Goal: Task Accomplishment & Management: Use online tool/utility

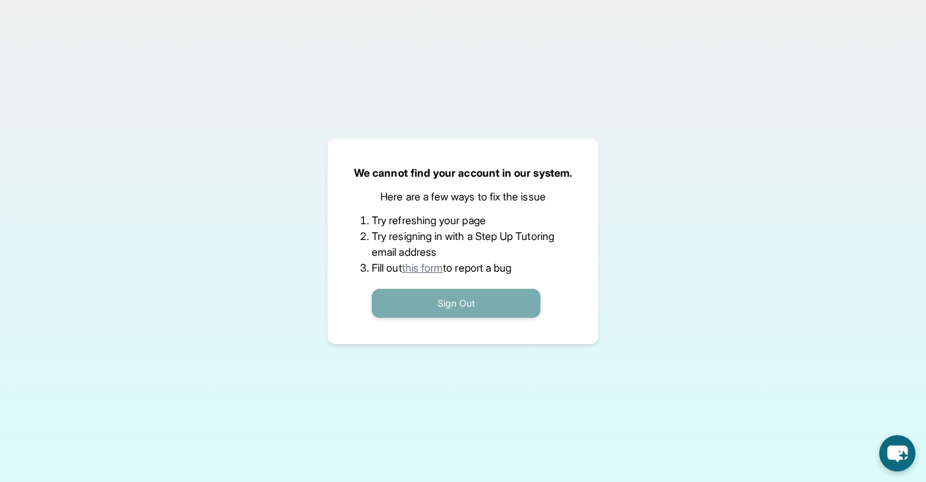
click at [467, 302] on button "Sign Out" at bounding box center [456, 303] width 169 height 29
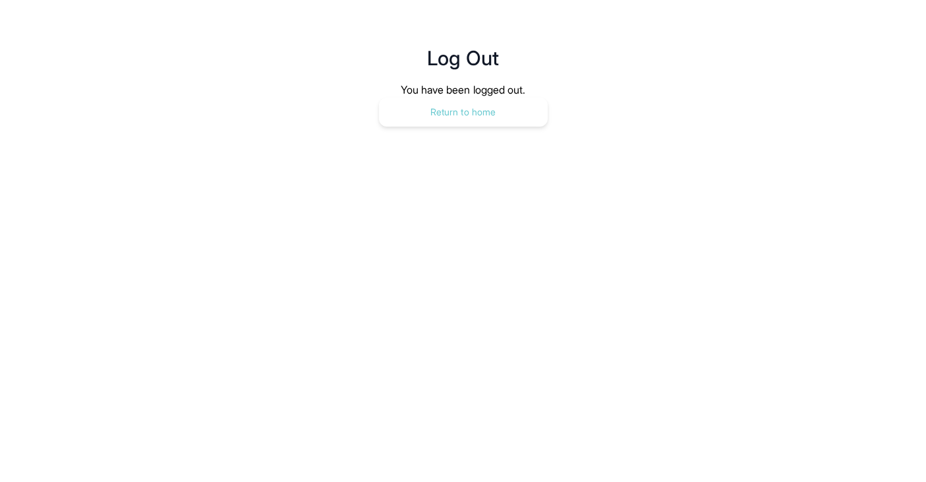
click at [478, 105] on button "Return to home" at bounding box center [463, 112] width 169 height 29
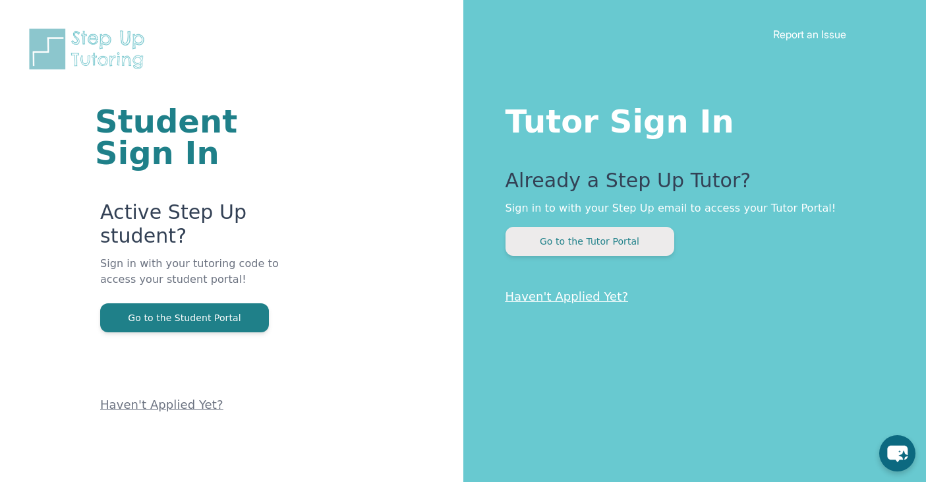
click at [604, 237] on button "Go to the Tutor Portal" at bounding box center [589, 241] width 169 height 29
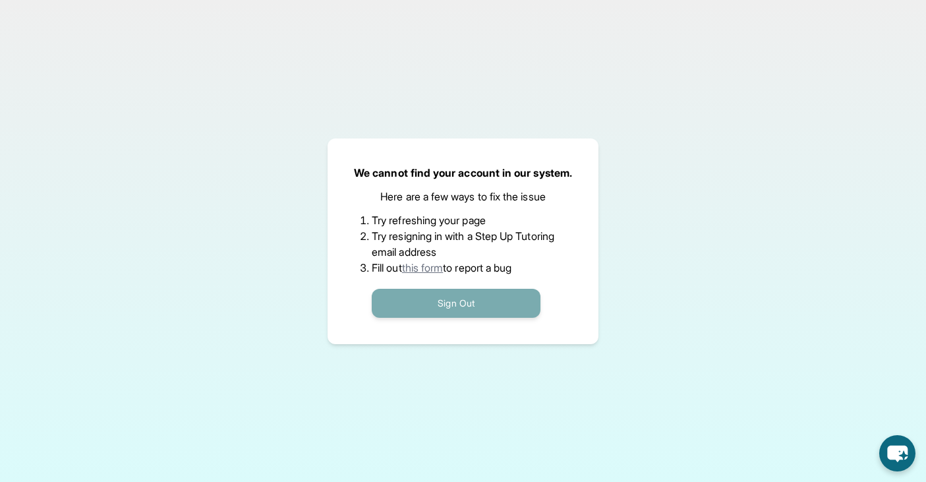
click at [471, 300] on button "Sign Out" at bounding box center [456, 303] width 169 height 29
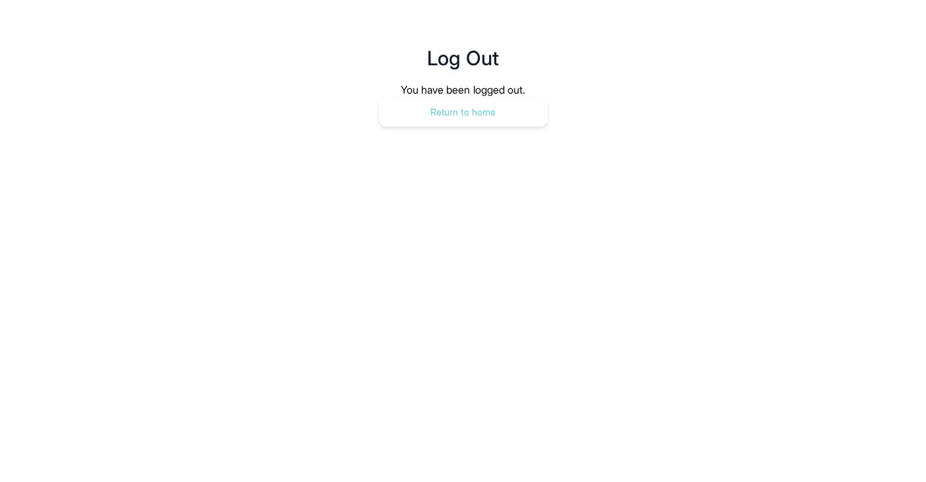
click at [467, 112] on button "Return to home" at bounding box center [463, 112] width 169 height 29
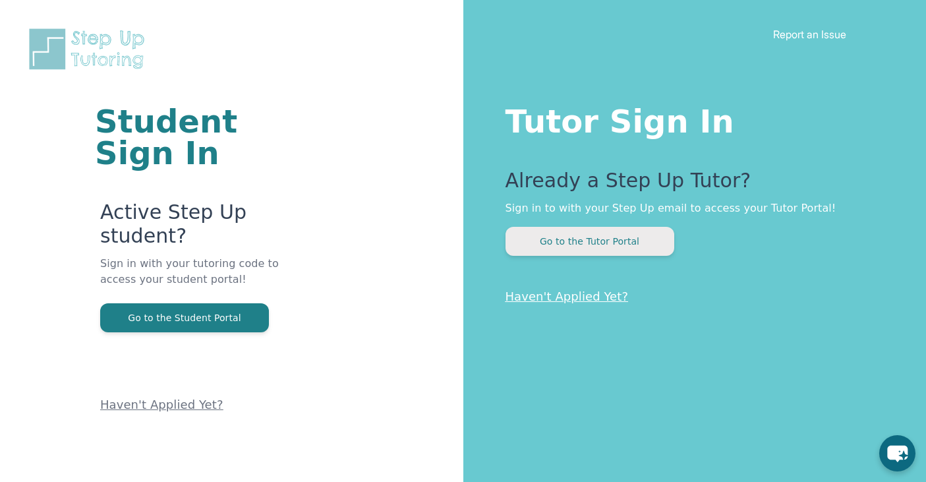
click at [582, 242] on button "Go to the Tutor Portal" at bounding box center [589, 241] width 169 height 29
click at [614, 239] on button "Go to the Tutor Portal" at bounding box center [589, 241] width 169 height 29
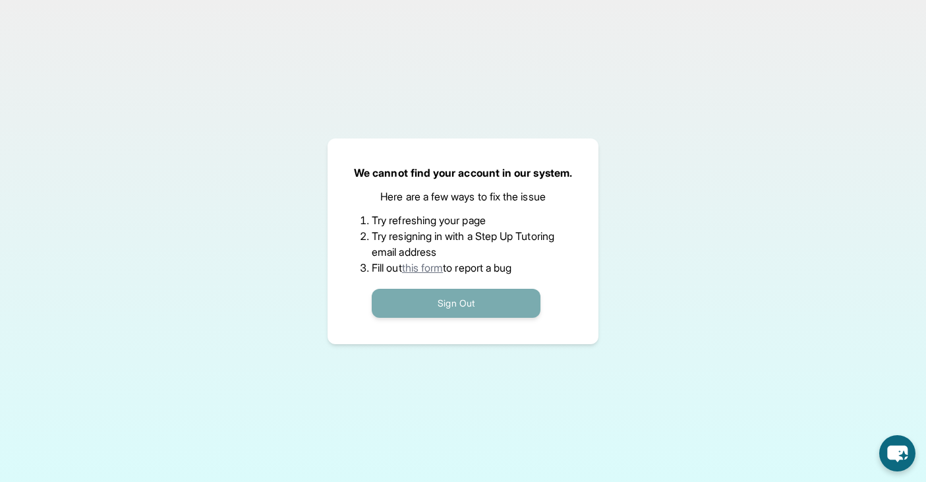
click at [465, 307] on button "Sign Out" at bounding box center [456, 303] width 169 height 29
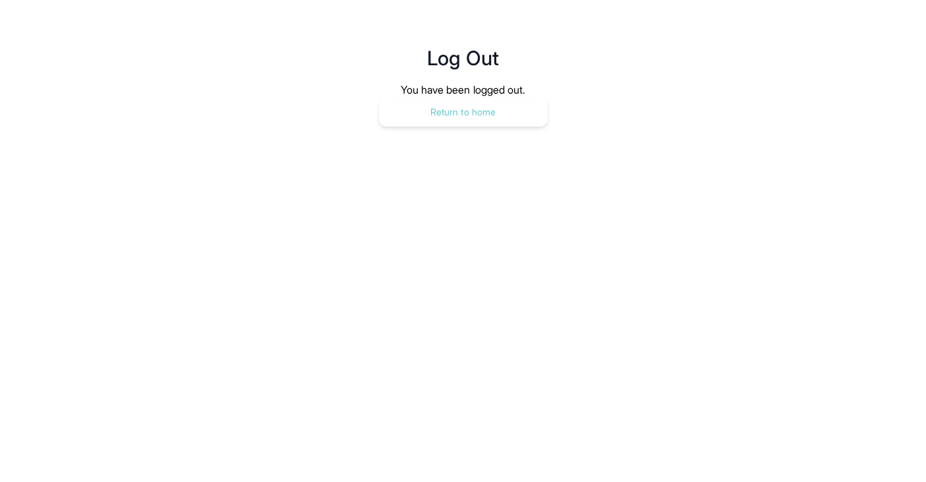
click at [459, 110] on button "Return to home" at bounding box center [463, 112] width 169 height 29
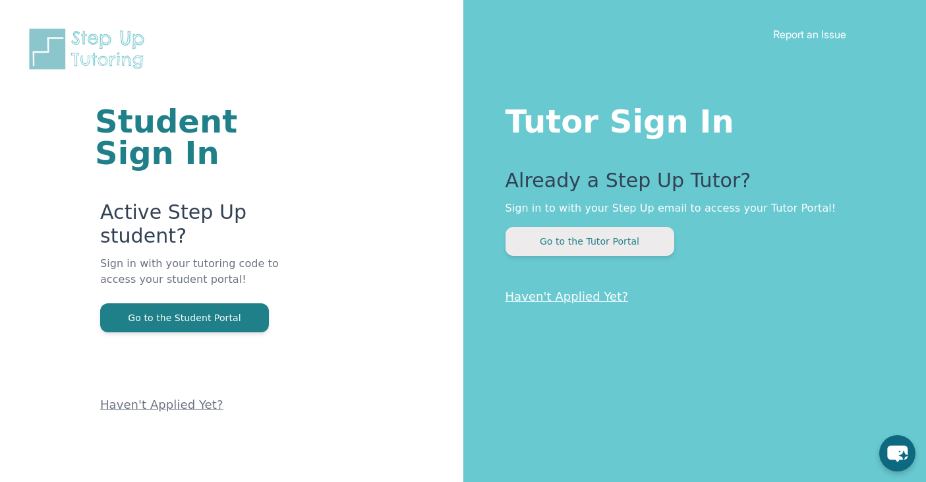
click at [615, 237] on button "Go to the Tutor Portal" at bounding box center [589, 241] width 169 height 29
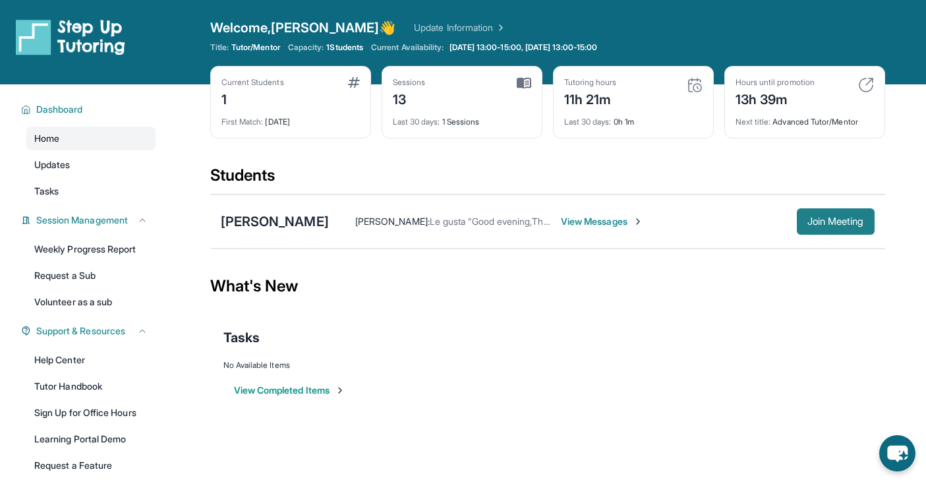
click at [834, 219] on span "Join Meeting" at bounding box center [835, 221] width 57 height 8
click at [832, 219] on span "Join Meeting" at bounding box center [835, 221] width 57 height 8
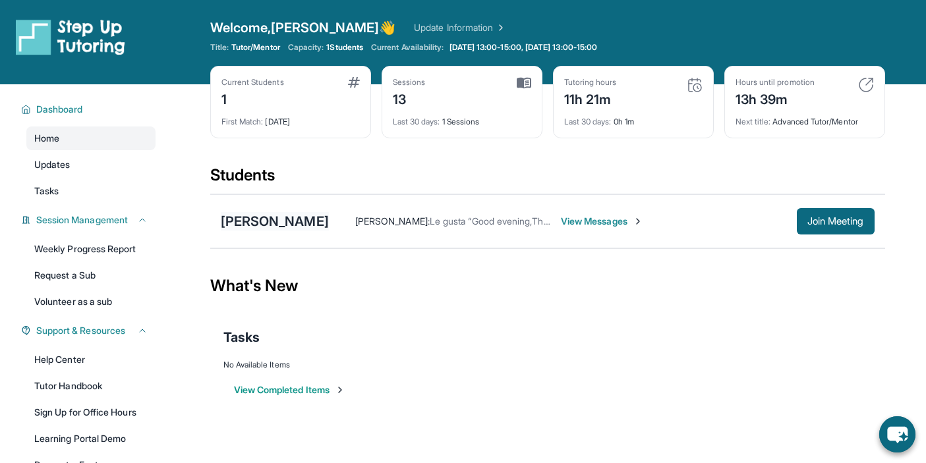
click at [289, 222] on div "[PERSON_NAME]" at bounding box center [275, 221] width 108 height 18
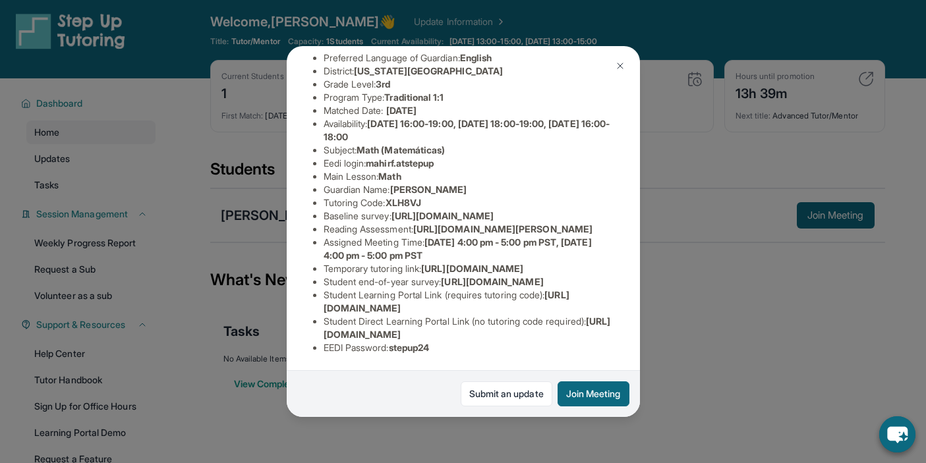
scroll to position [116, 0]
